Goal: Task Accomplishment & Management: Manage account settings

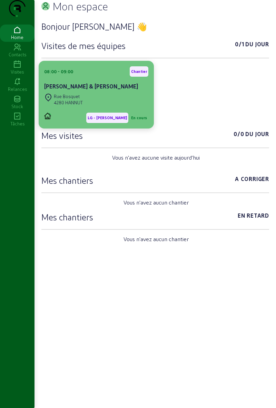
click at [117, 89] on cam-card-title "[PERSON_NAME] & [PERSON_NAME]" at bounding box center [91, 86] width 94 height 7
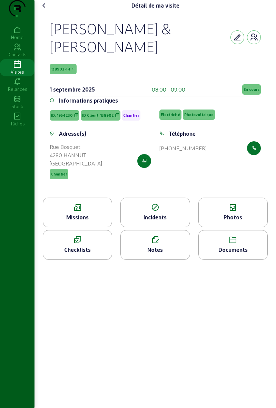
click at [240, 221] on div "Photos" at bounding box center [233, 217] width 69 height 8
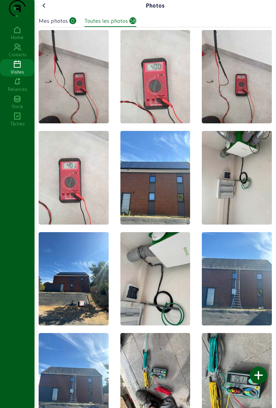
click at [262, 376] on div at bounding box center [258, 374] width 17 height 17
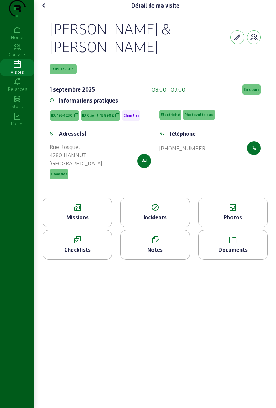
click at [90, 254] on div "Checklists" at bounding box center [77, 249] width 69 height 8
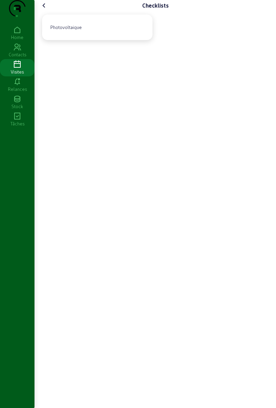
click at [18, 86] on icon at bounding box center [17, 82] width 35 height 8
click at [14, 69] on icon at bounding box center [17, 64] width 35 height 8
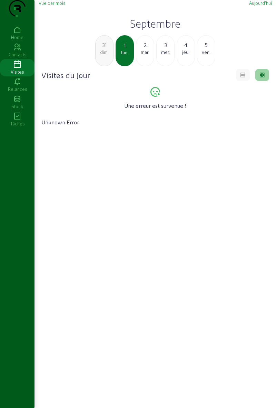
click at [146, 55] on div "mar." at bounding box center [145, 52] width 18 height 6
